Goal: Task Accomplishment & Management: Manage account settings

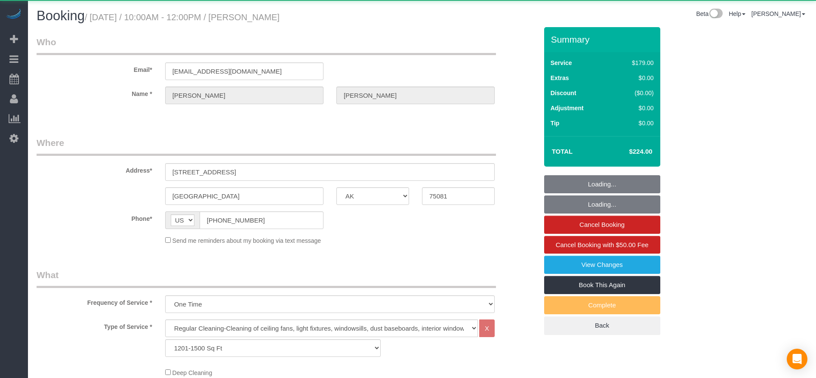
select select "[GEOGRAPHIC_DATA]"
select select "3"
select select "string:fspay-a85618d3-7ff7-402e-a838-d70c340bba98"
select select "spot151"
select select "object:5703"
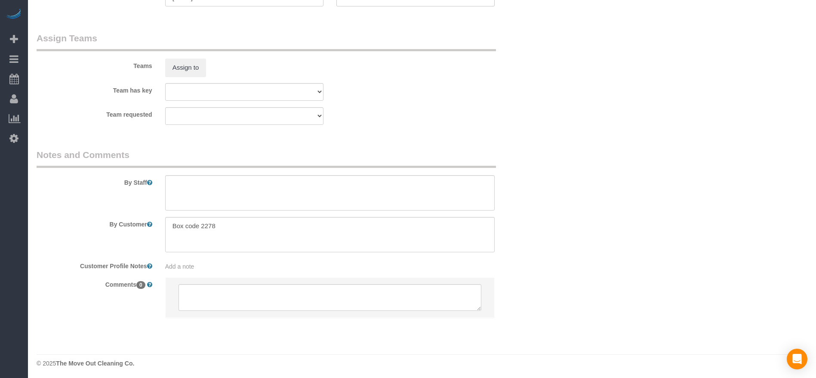
scroll to position [834, 0]
drag, startPoint x: 172, startPoint y: 223, endPoint x: 247, endPoint y: 230, distance: 75.2
click at [247, 230] on textarea at bounding box center [330, 232] width 330 height 35
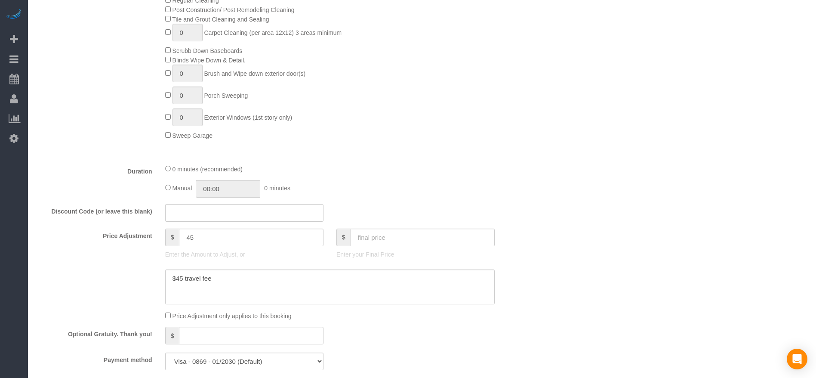
scroll to position [0, 0]
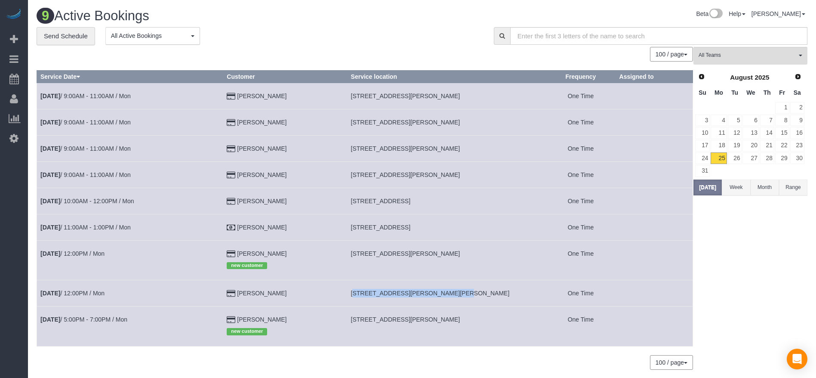
drag, startPoint x: 352, startPoint y: 290, endPoint x: 447, endPoint y: 303, distance: 95.1
click at [447, 303] on td "[STREET_ADDRESS][PERSON_NAME][PERSON_NAME]" at bounding box center [446, 293] width 199 height 26
copy span "[STREET_ADDRESS][PERSON_NAME][PERSON_NAME]"
click at [704, 186] on button "[DATE]" at bounding box center [708, 187] width 28 height 16
